Goal: Information Seeking & Learning: Learn about a topic

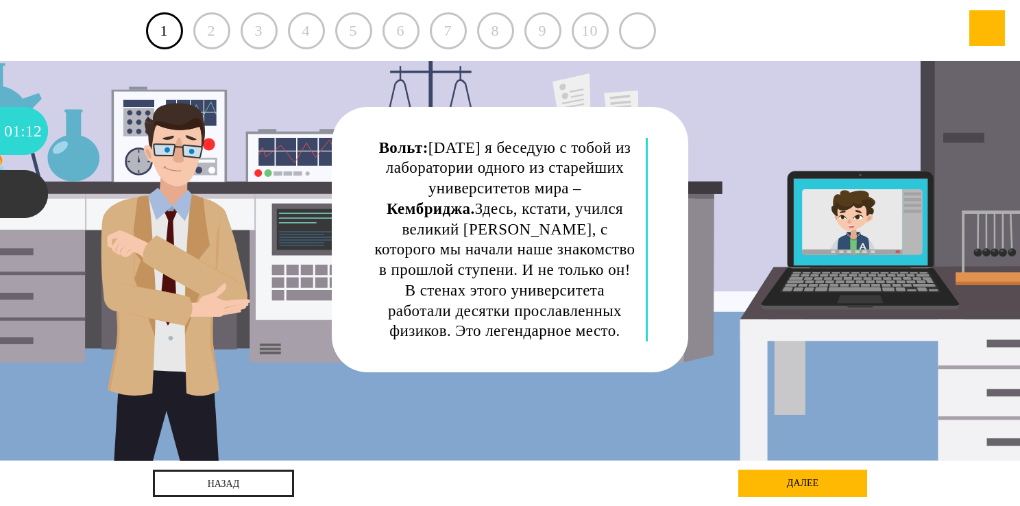
click at [818, 484] on div "далее" at bounding box center [802, 482] width 129 height 27
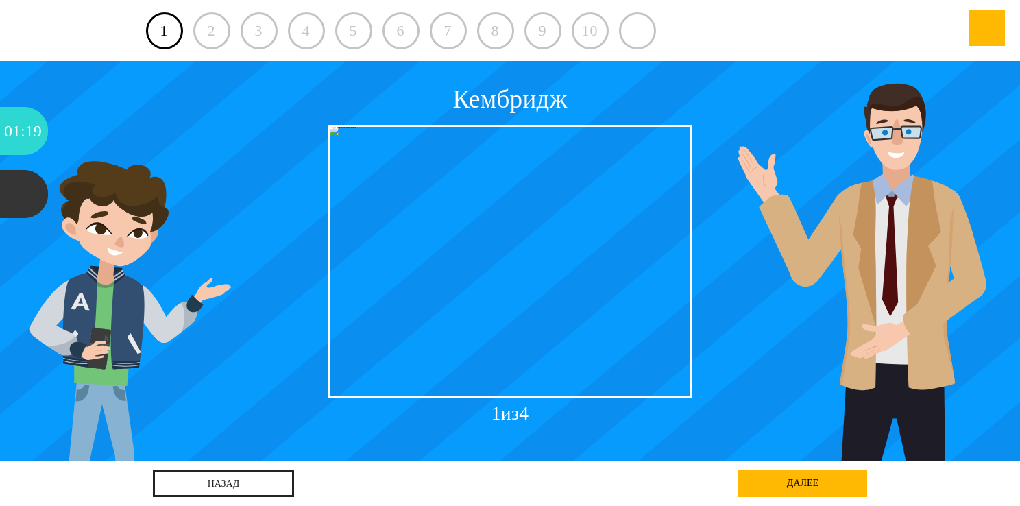
drag, startPoint x: 613, startPoint y: 247, endPoint x: 447, endPoint y: 237, distance: 166.2
click at [447, 238] on div at bounding box center [510, 261] width 365 height 273
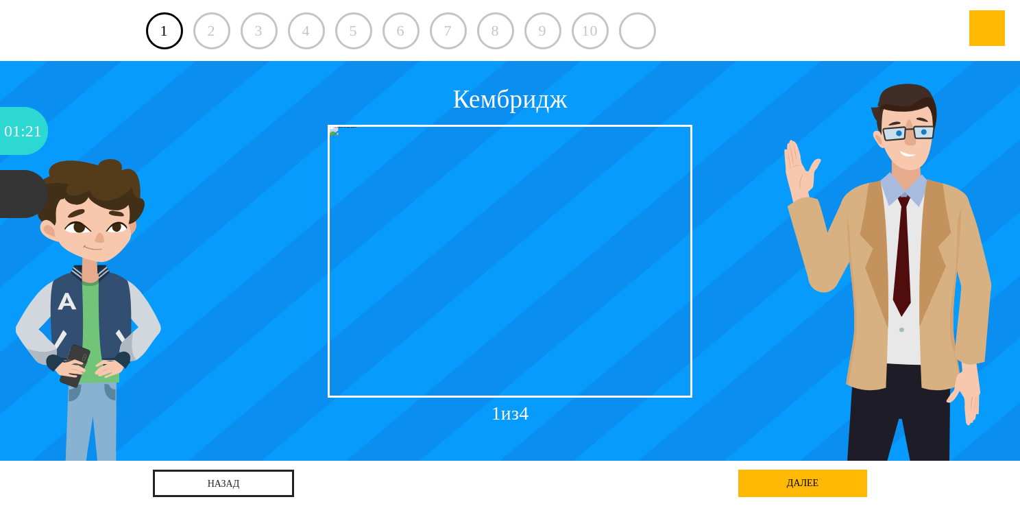
drag, startPoint x: 496, startPoint y: 254, endPoint x: 522, endPoint y: 284, distance: 38.9
click at [524, 284] on div at bounding box center [510, 261] width 365 height 273
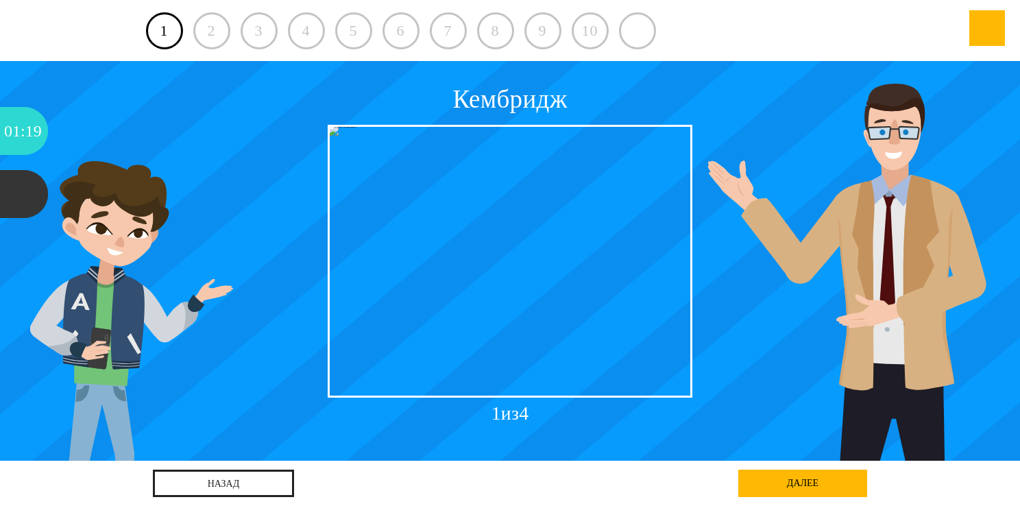
click at [205, 24] on div "2" at bounding box center [211, 30] width 37 height 37
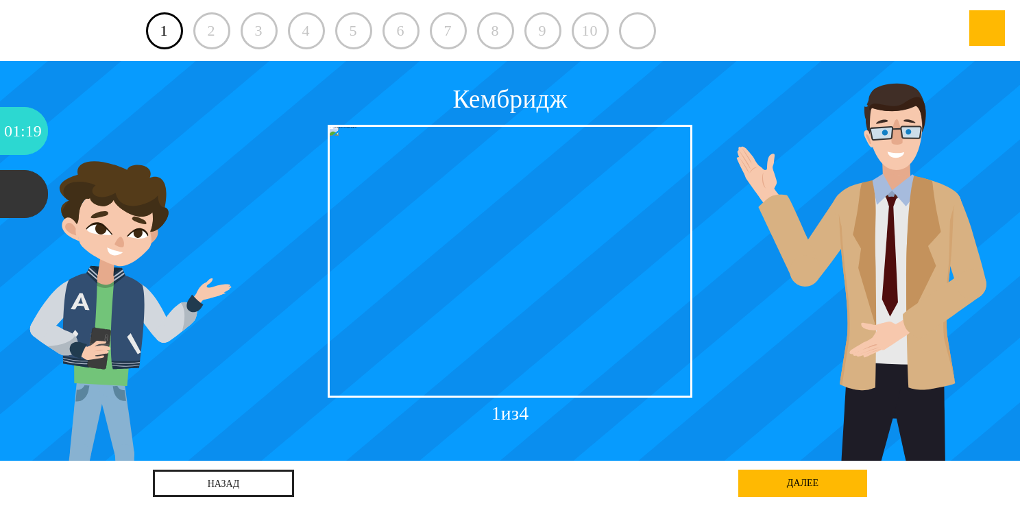
click at [206, 28] on div "2" at bounding box center [211, 30] width 37 height 37
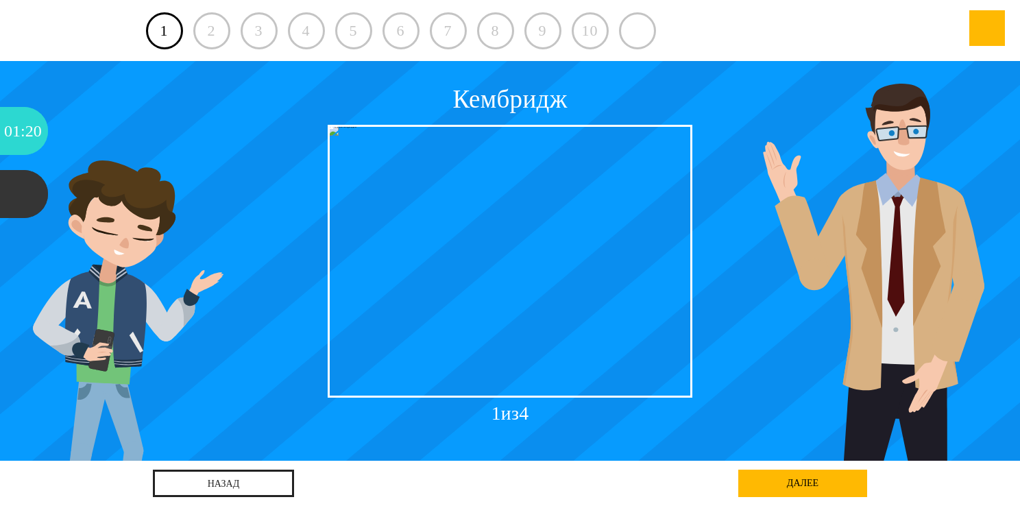
click at [206, 29] on div "2" at bounding box center [211, 30] width 37 height 37
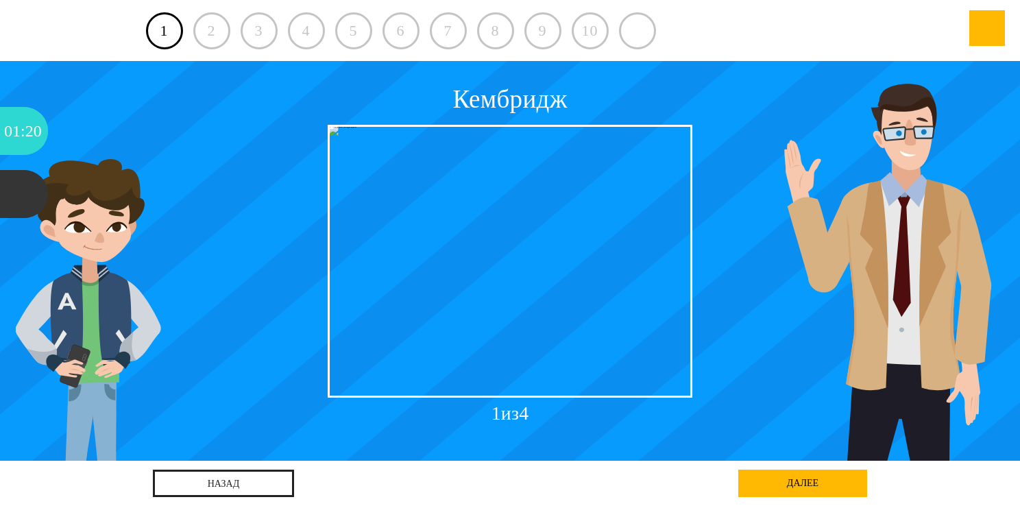
click at [816, 476] on div "далее" at bounding box center [802, 482] width 129 height 27
click at [818, 482] on div "далее" at bounding box center [802, 482] width 129 height 27
click at [819, 482] on div "далее" at bounding box center [802, 482] width 129 height 27
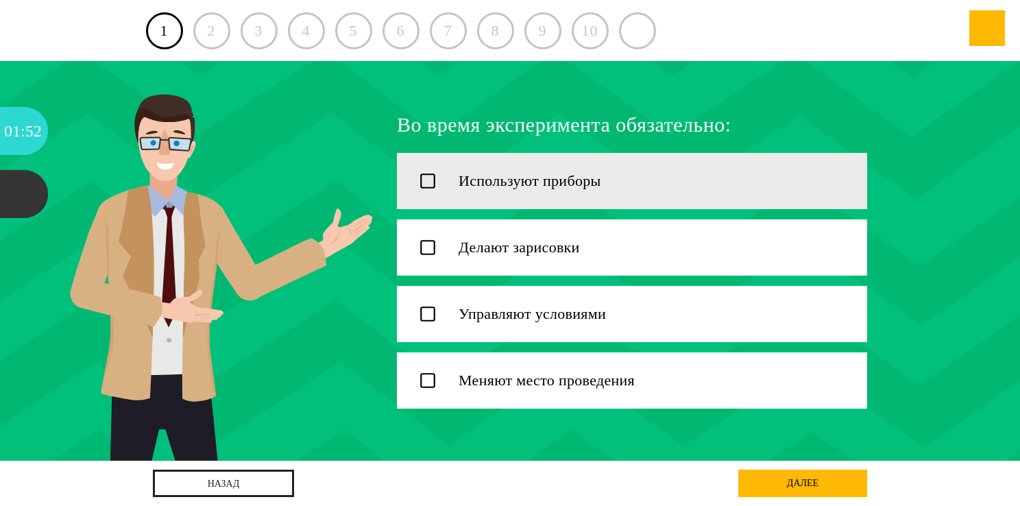
click at [419, 185] on icon at bounding box center [428, 181] width 18 height 18
click at [427, 185] on icon at bounding box center [428, 181] width 14 height 14
